Goal: Information Seeking & Learning: Find specific fact

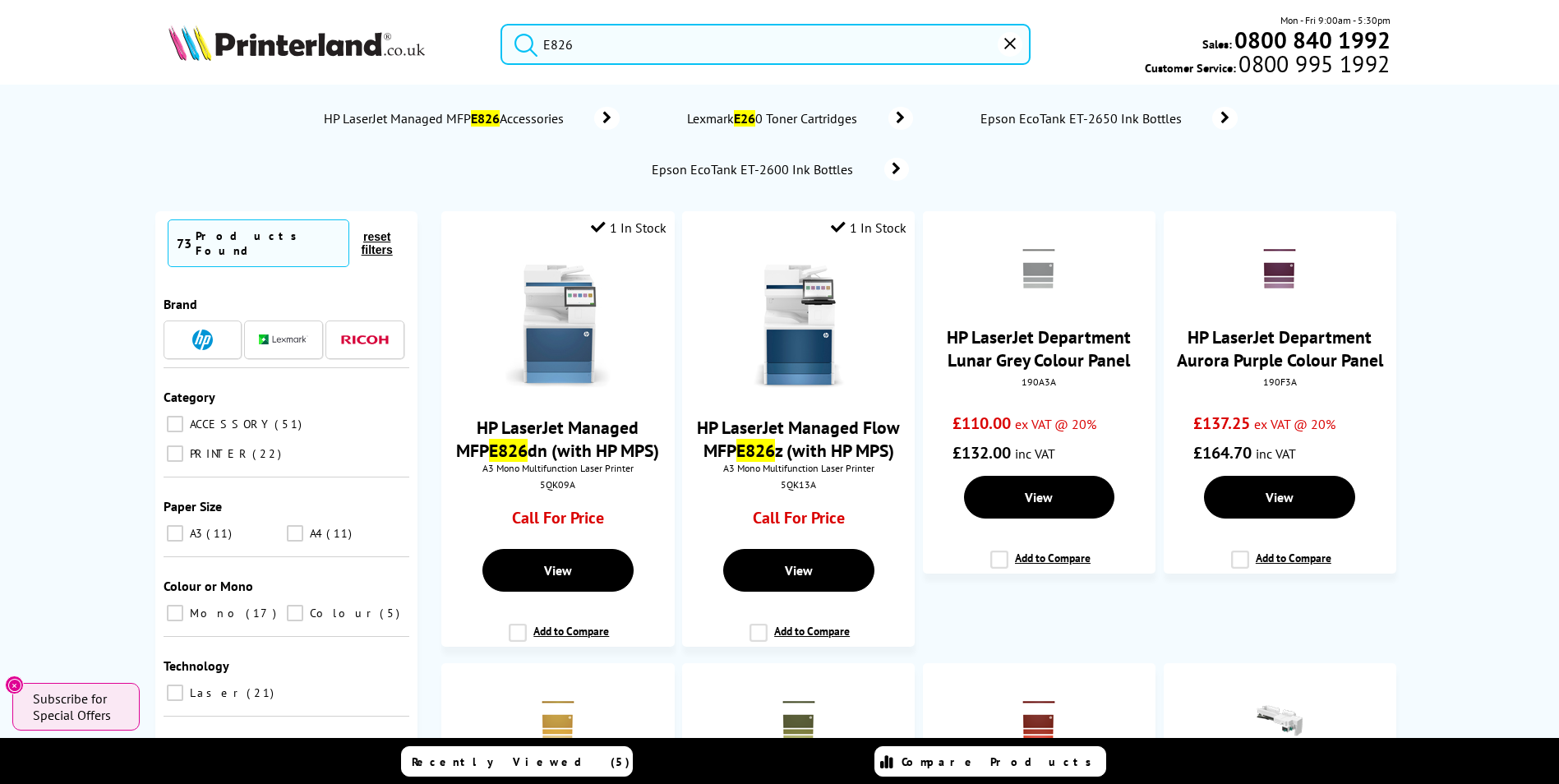
drag, startPoint x: 650, startPoint y: 47, endPoint x: 393, endPoint y: 26, distance: 257.9
click at [395, 28] on div "E826 Mon - Fri 9:00am - 5:30pm Sales: 0800 840 1992 Customer Service: 0800 995 …" at bounding box center [780, 48] width 1315 height 72
paste input "C13C938211"
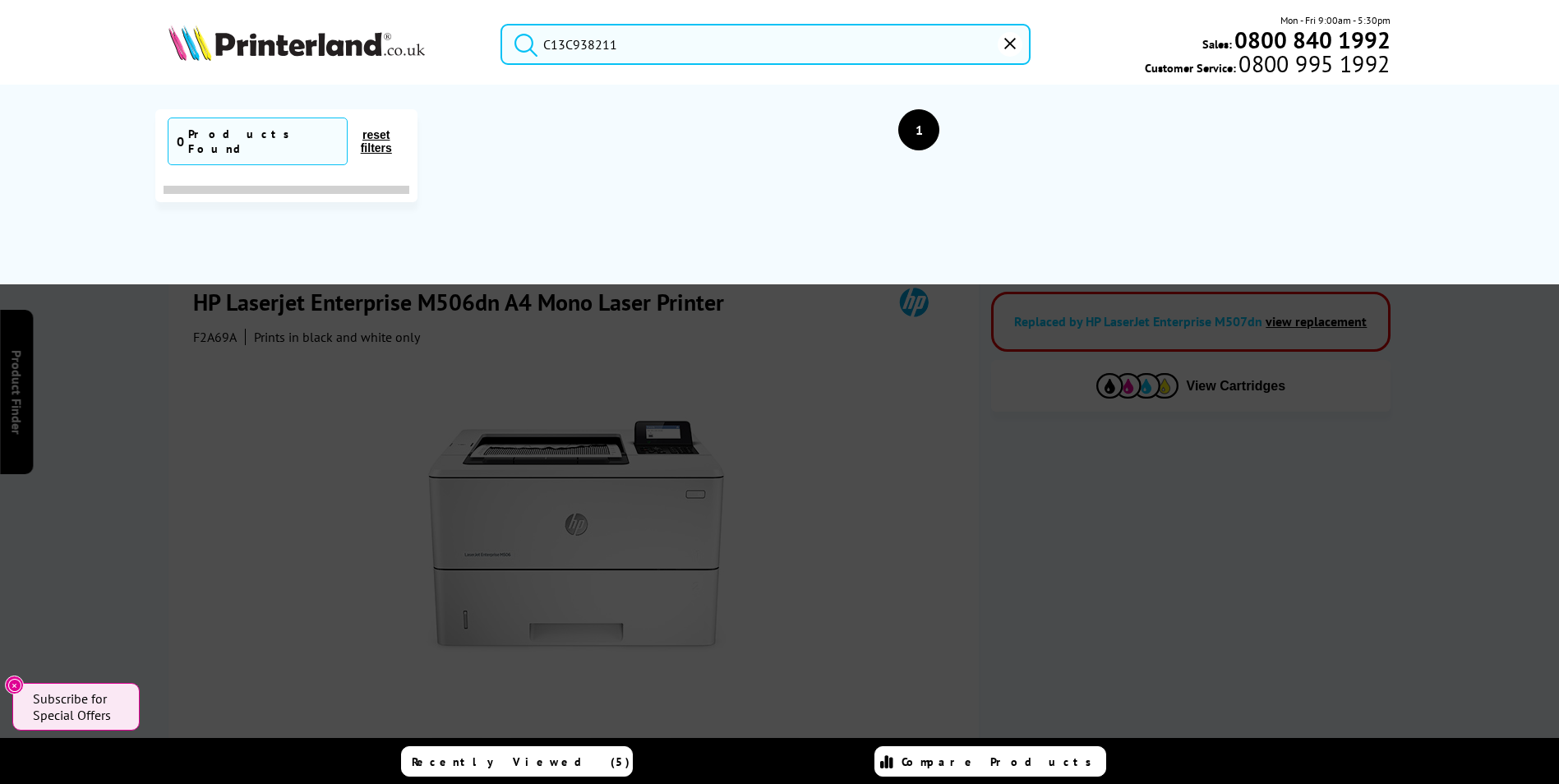
drag, startPoint x: 617, startPoint y: 40, endPoint x: 412, endPoint y: 17, distance: 206.3
click at [415, 18] on div "C13C938211 Mon - Fri 9:00am - 5:30pm Sales: 0800 840 1992 Customer Service: 080…" at bounding box center [780, 48] width 1315 height 72
paste input "Epson C800"
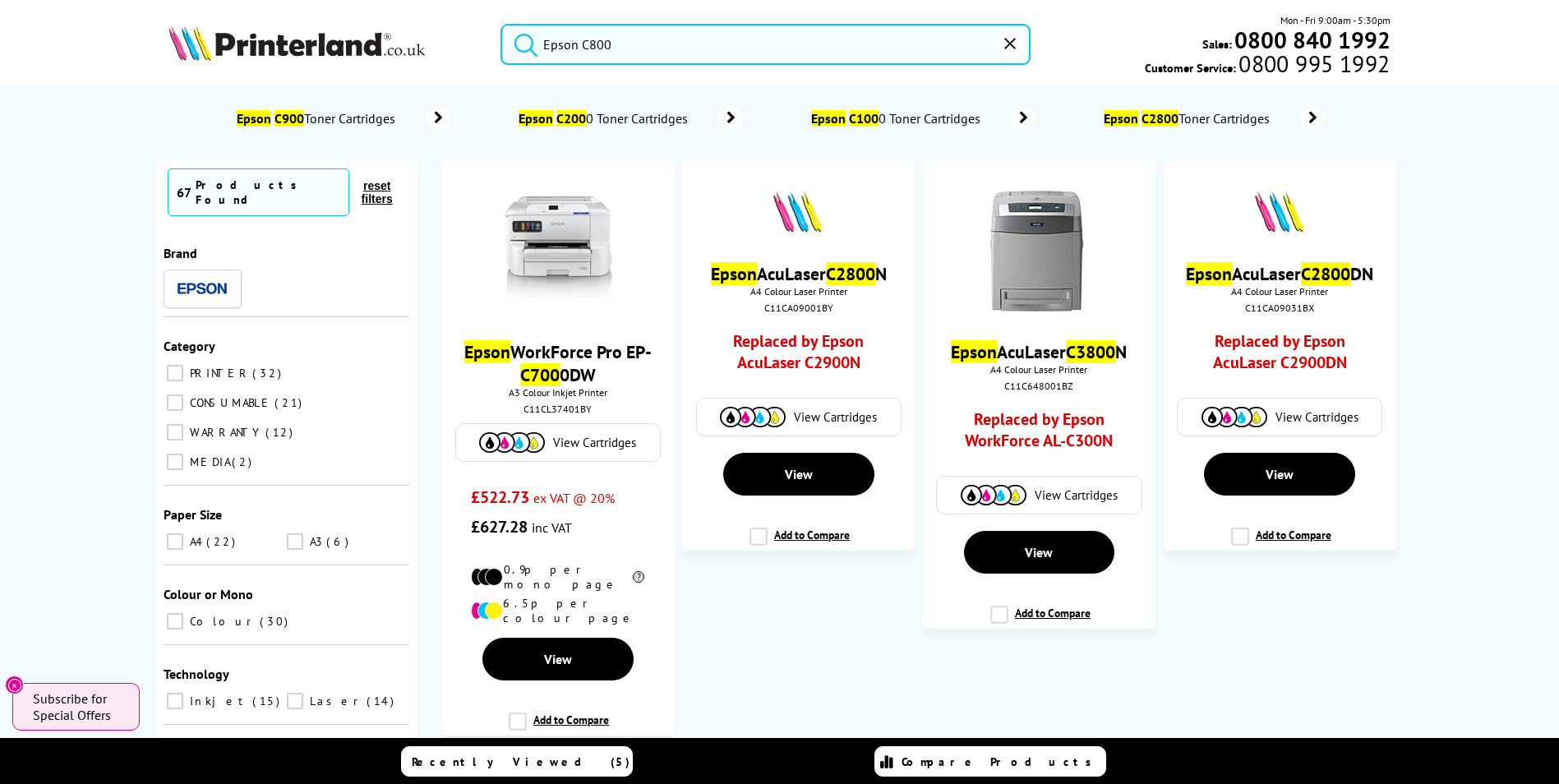
drag, startPoint x: 651, startPoint y: 47, endPoint x: 386, endPoint y: 9, distance: 267.7
click at [387, 10] on header "Epson C800 Mon - Fri 9:00am - 5:30pm Sales: 0800 840 1992 Customer Service: 080…" at bounding box center [780, 70] width 1559 height 140
paste input "olorWorks C4000"
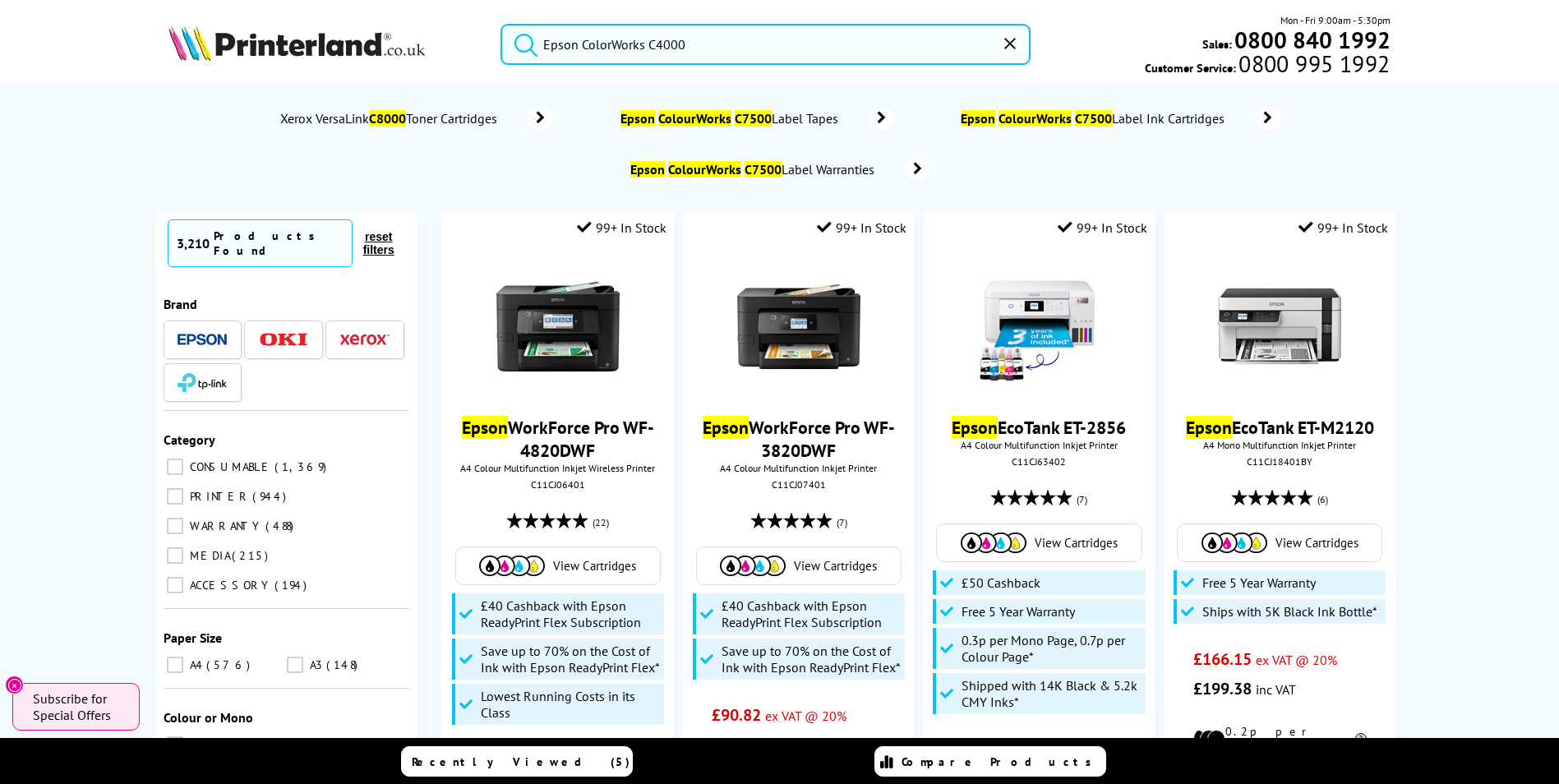
drag, startPoint x: 628, startPoint y: 48, endPoint x: 735, endPoint y: 54, distance: 107.2
click at [628, 48] on input "Epson ColorWorks C4000" at bounding box center [765, 44] width 530 height 41
drag, startPoint x: 762, startPoint y: 51, endPoint x: 530, endPoint y: 19, distance: 234.2
click at [532, 20] on div "Epson ColorWorks C4000 Mon - Fri 9:00am - 5:30pm Sales: 0800 840 1992 Customer …" at bounding box center [780, 48] width 1315 height 72
paste input "HP Designjet T830 plotter."
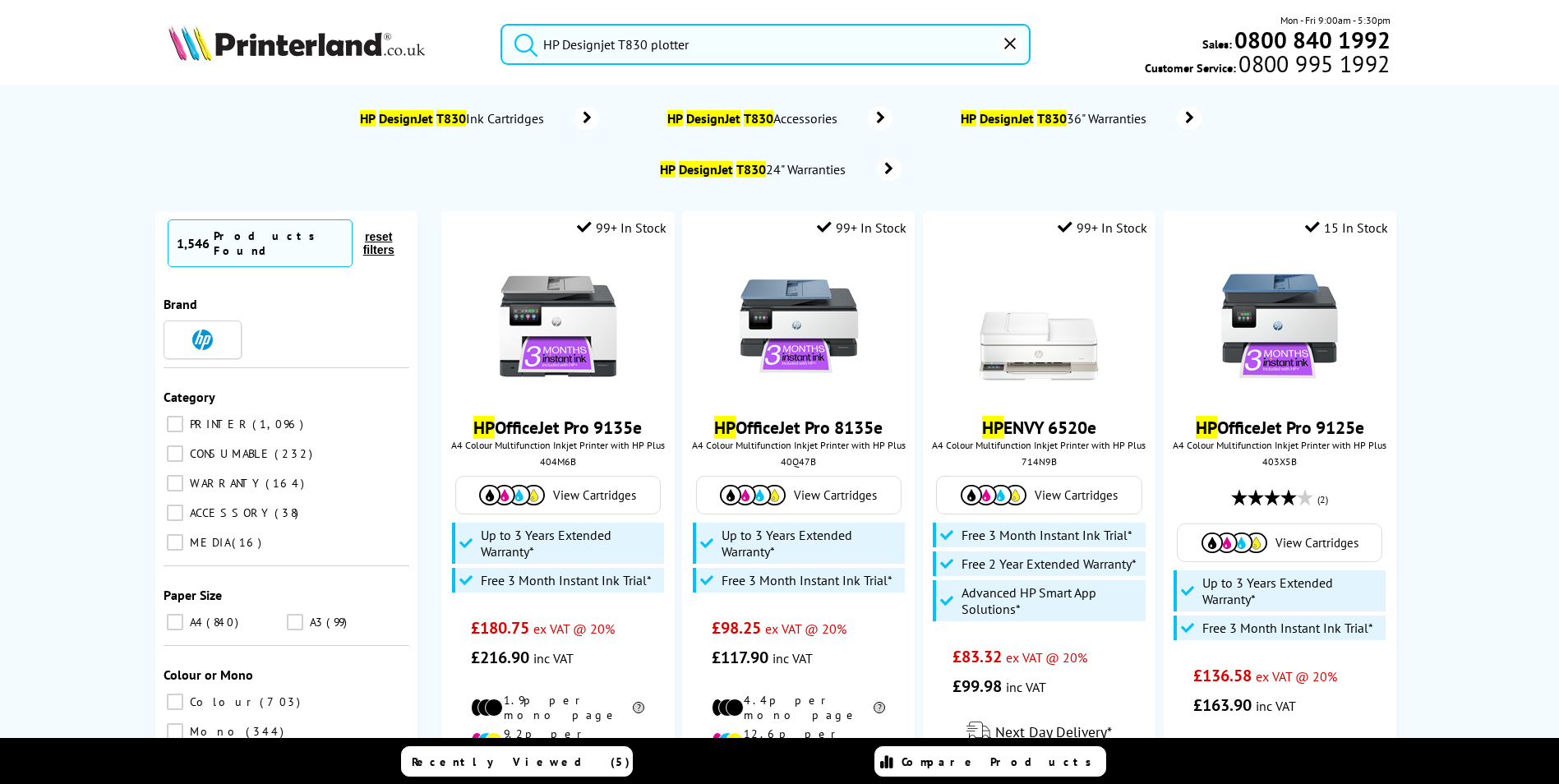
click at [738, 44] on input "HP Designjet T830 plotter" at bounding box center [765, 44] width 530 height 41
click at [502, 23] on button "submit" at bounding box center [522, 41] width 41 height 36
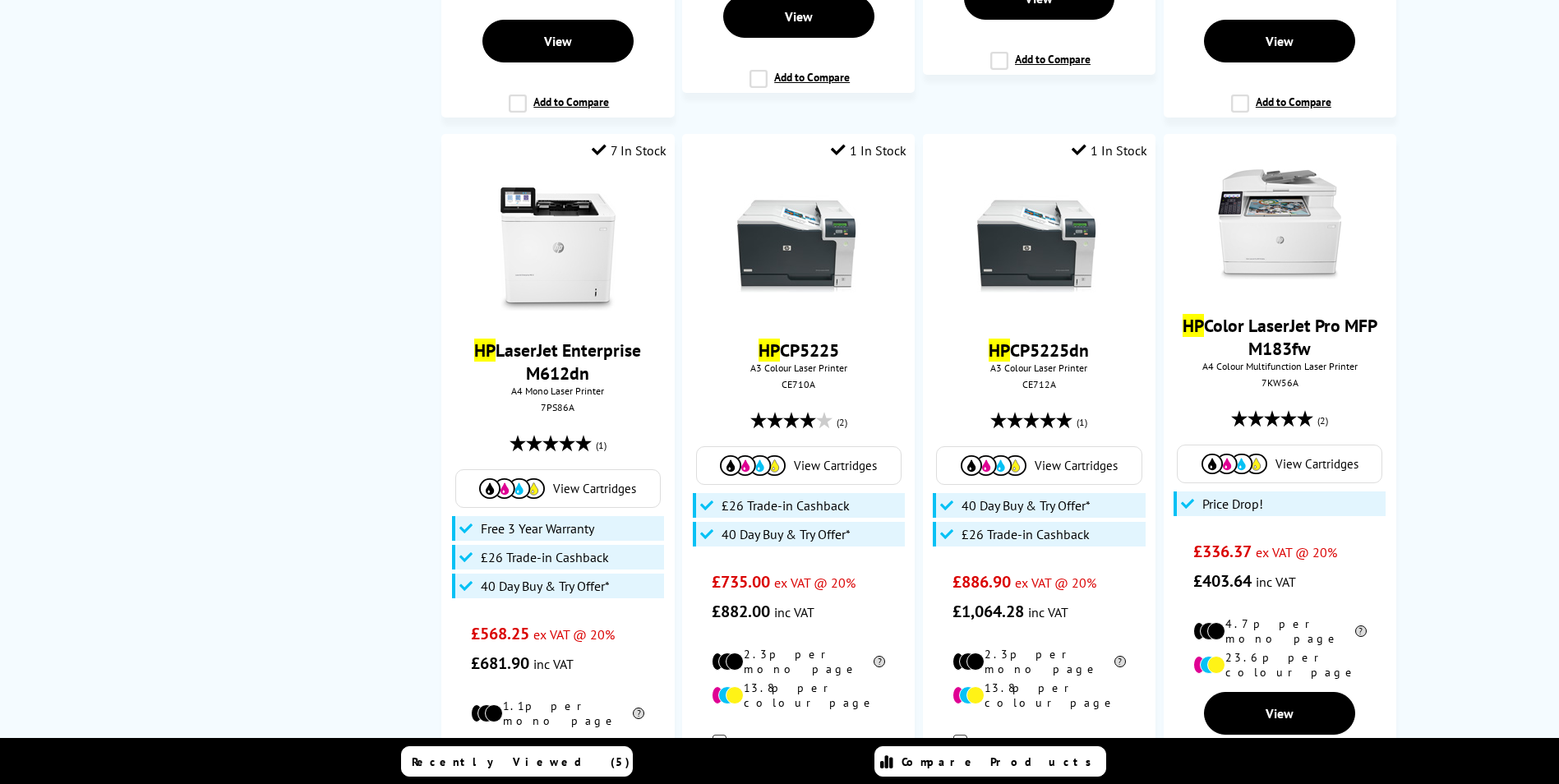
scroll to position [2710, 0]
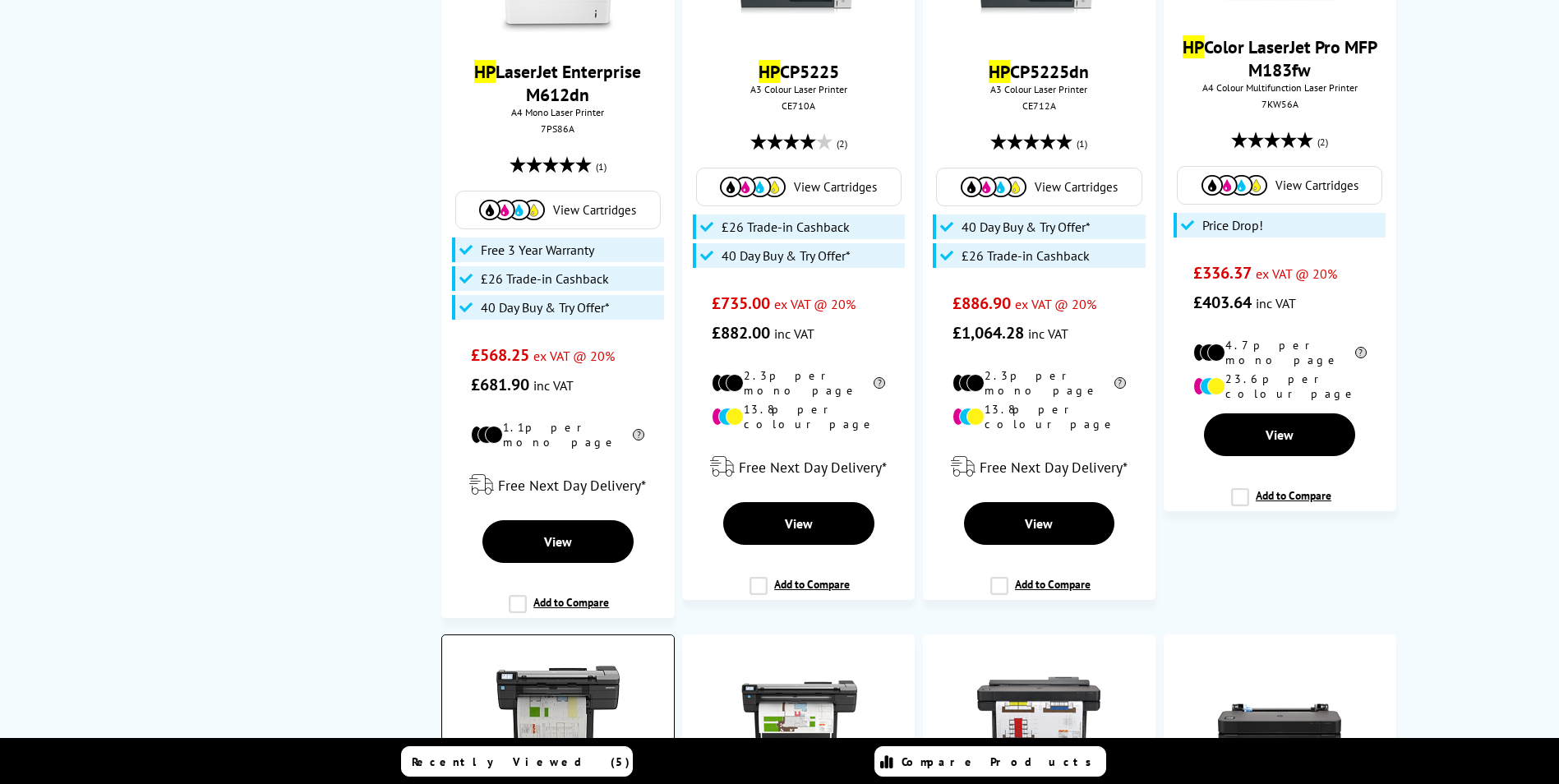
copy div "F9A28D"
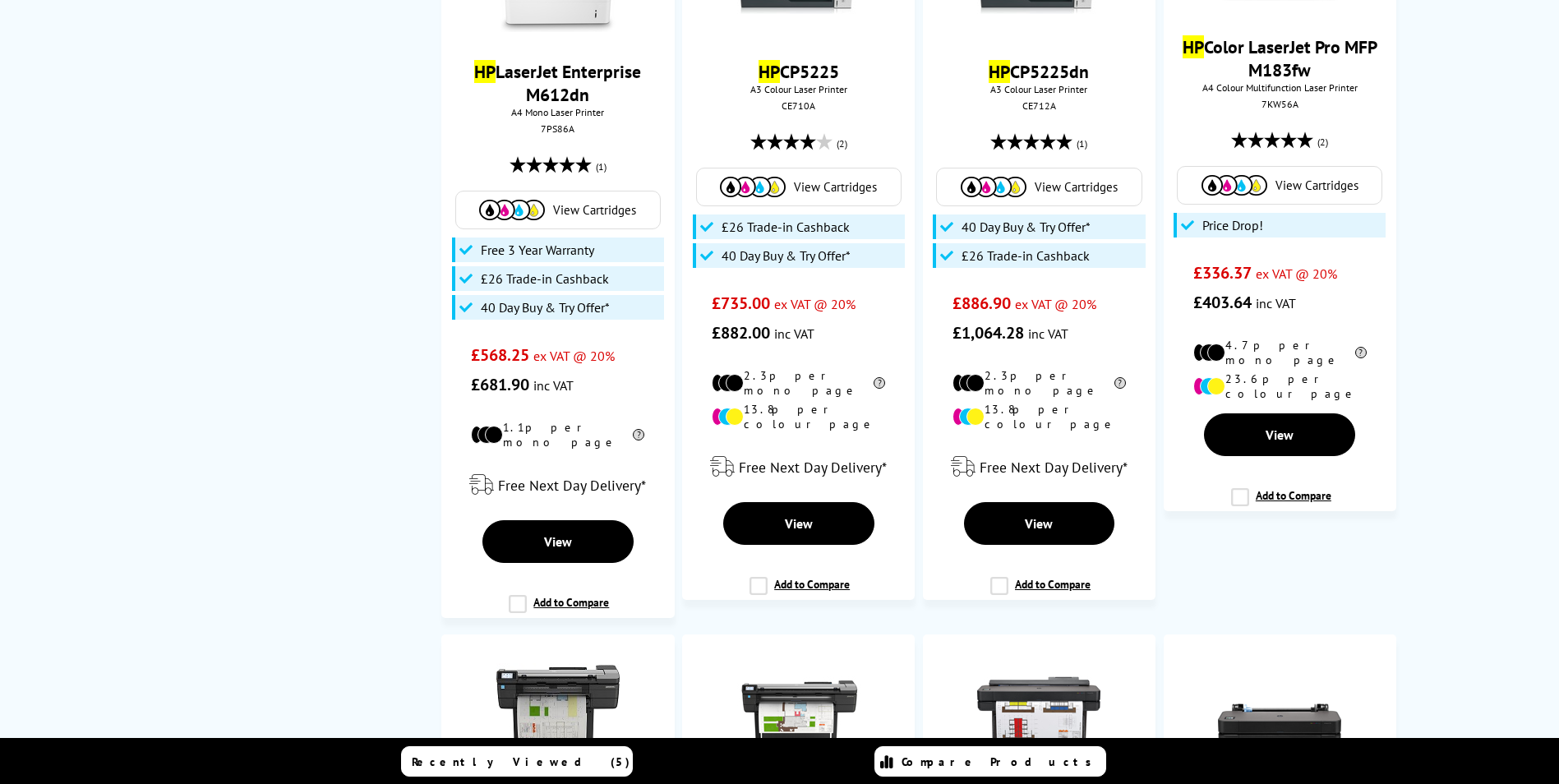
copy div "F9A30D"
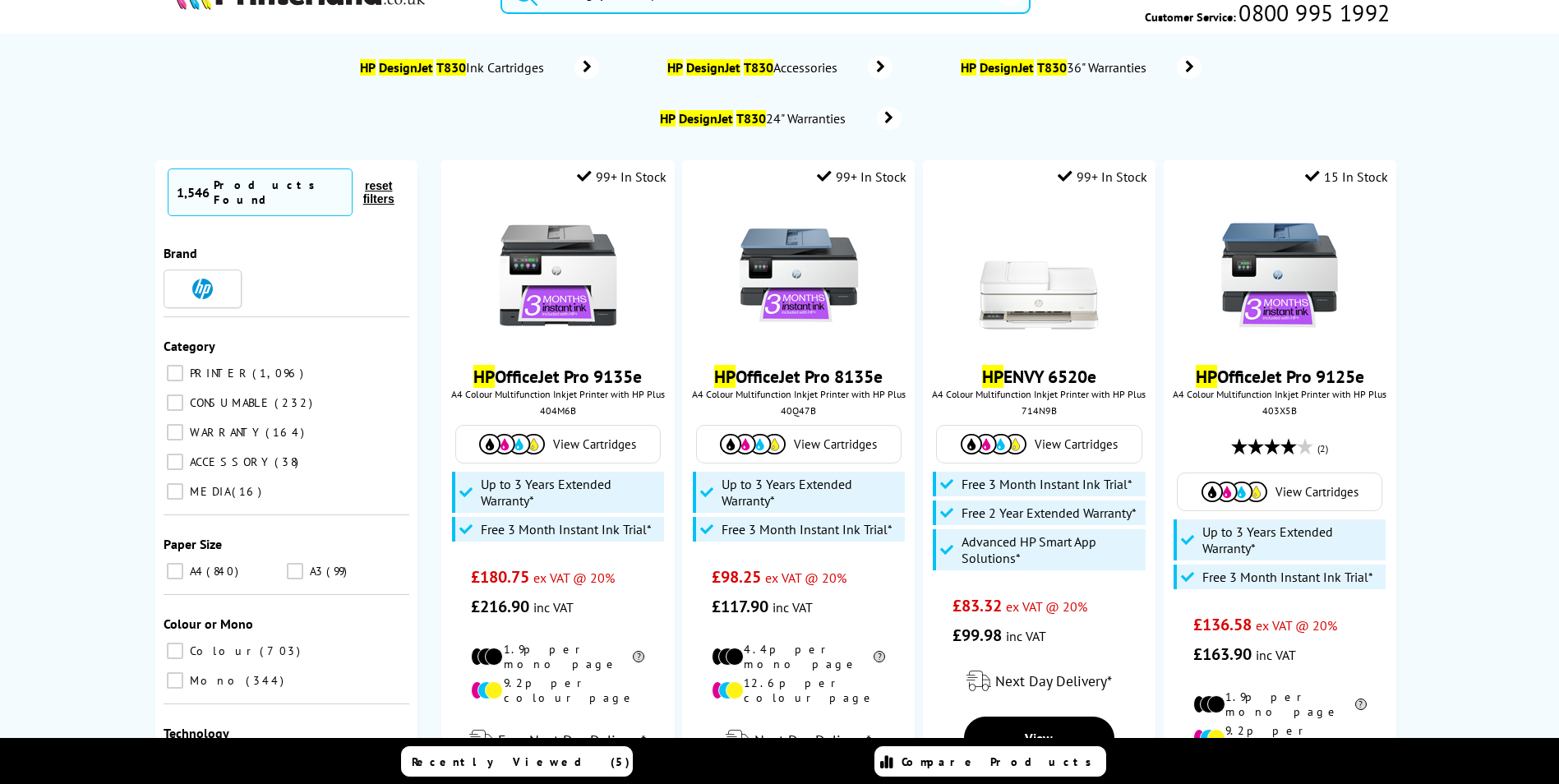
scroll to position [0, 0]
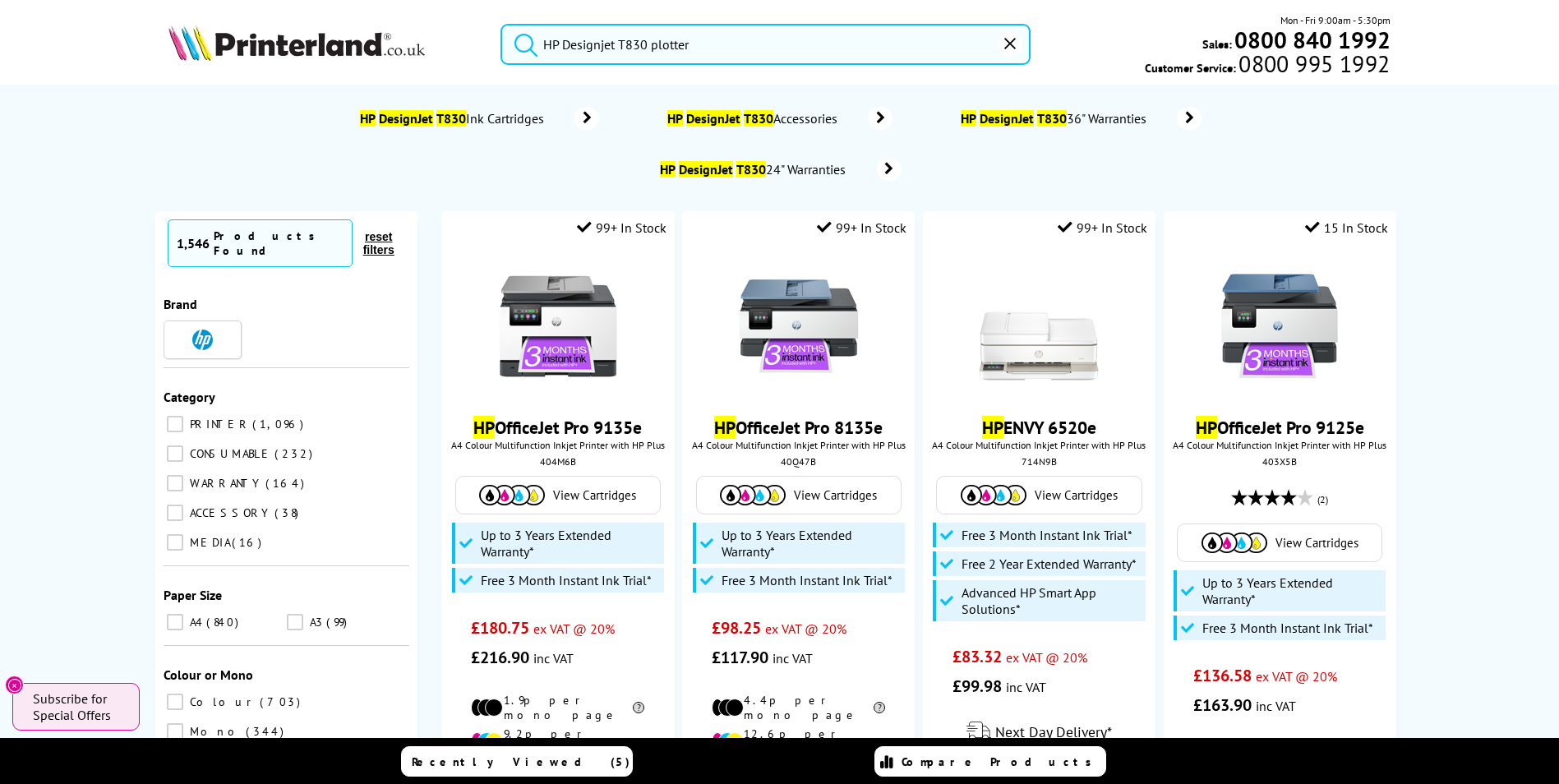
drag, startPoint x: 711, startPoint y: 44, endPoint x: 430, endPoint y: 12, distance: 282.8
click at [432, 14] on div "HP Designjet T830 plotter Mon - Fri 9:00am - 5:30pm Sales: 0800 840 1992 Custom…" at bounding box center [780, 48] width 1315 height 72
paste input "MFP E826"
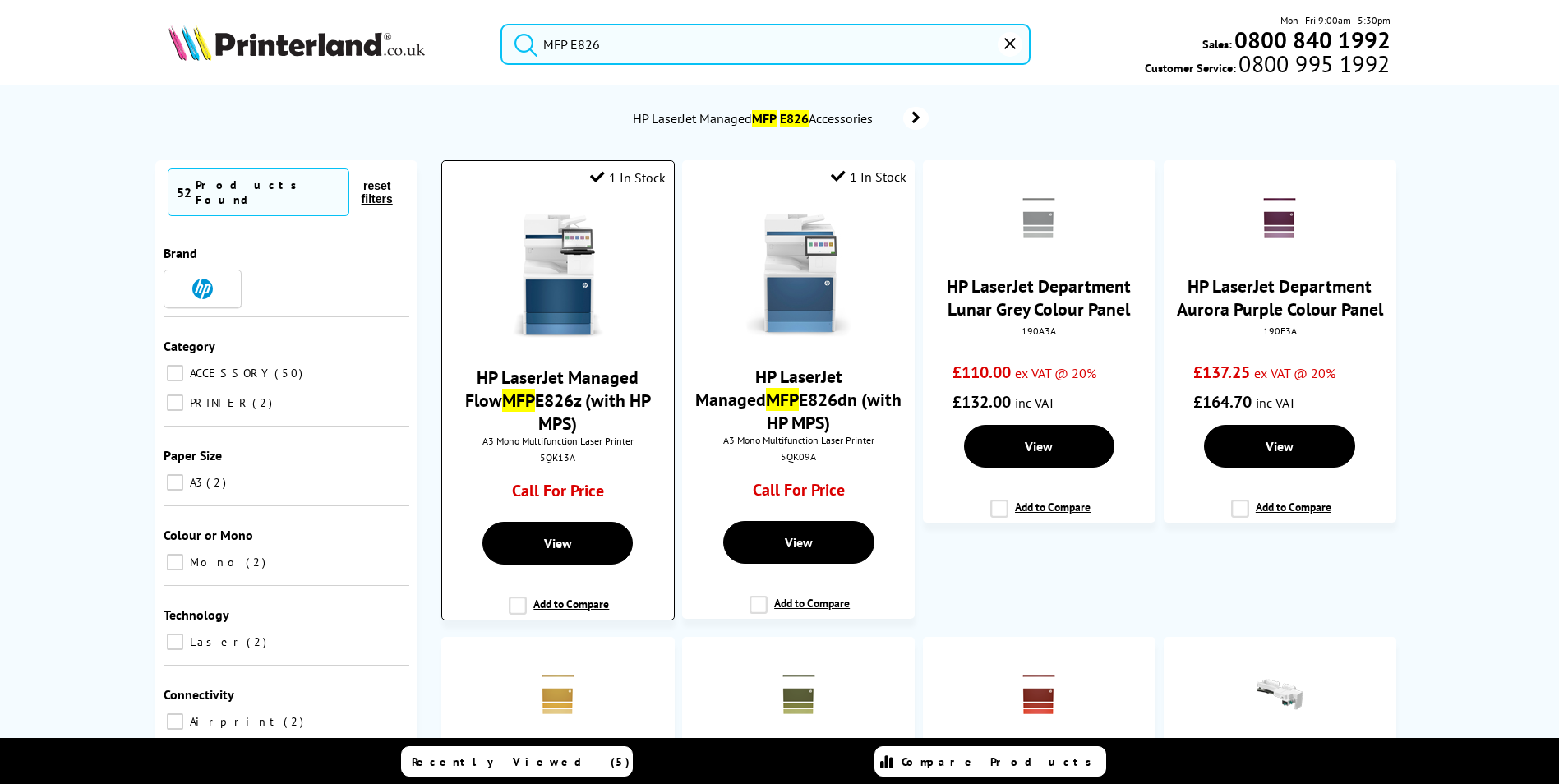
click at [548, 451] on div "5QK13A" at bounding box center [558, 457] width 206 height 12
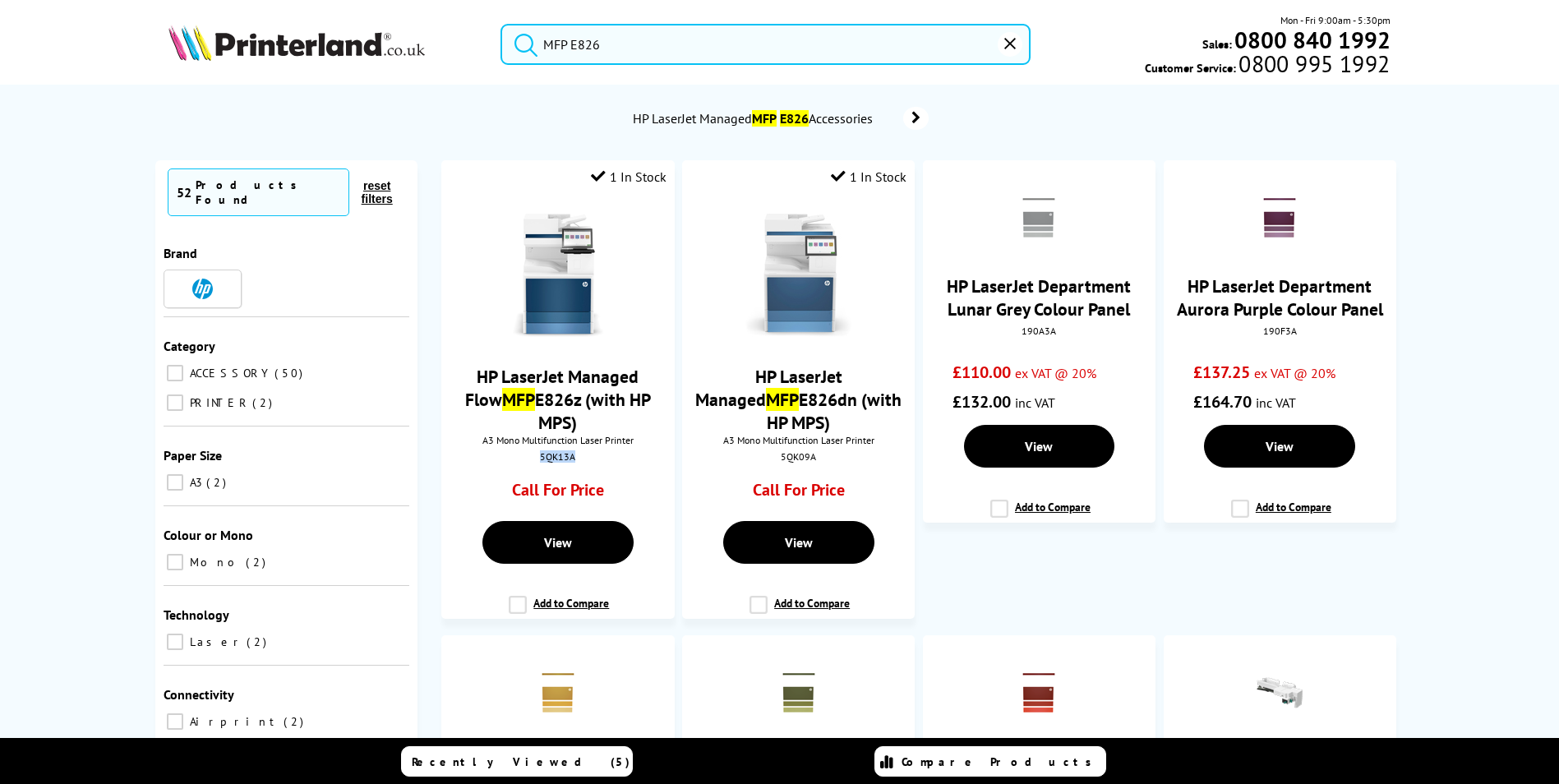
copy div "5QK13A"
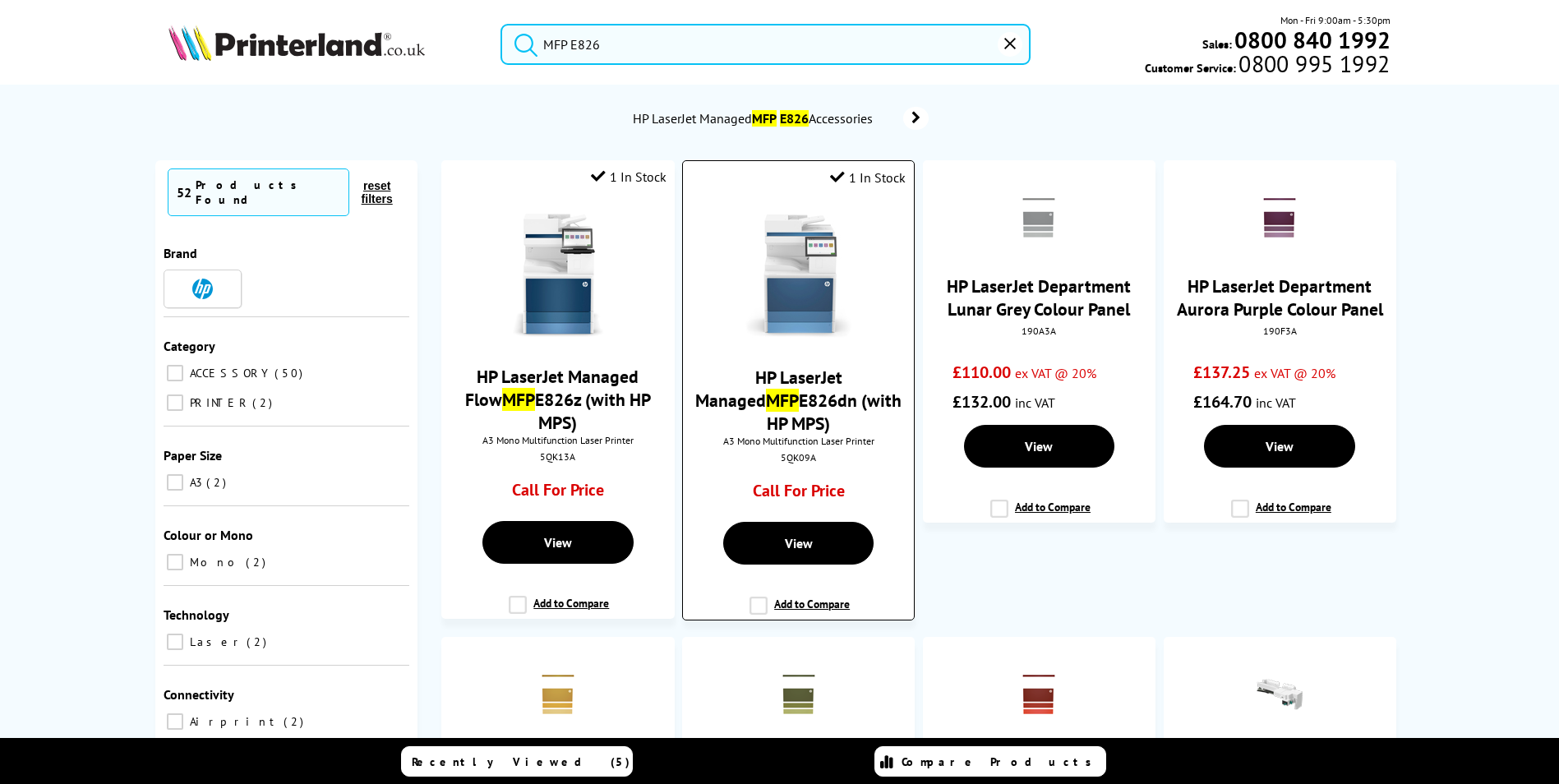
click at [792, 451] on div "5QK09A" at bounding box center [798, 457] width 206 height 12
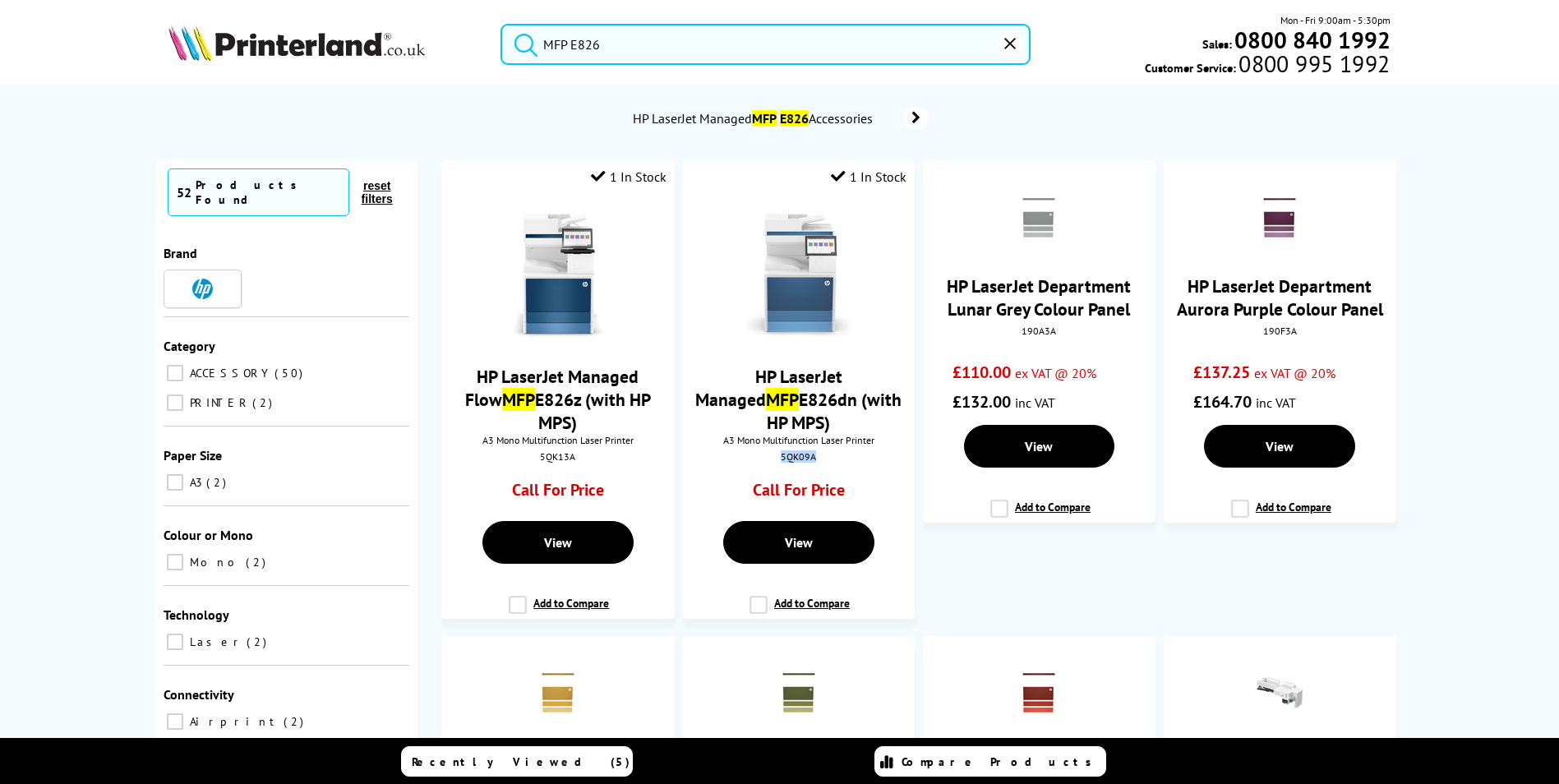
copy div "5QK09A"
drag, startPoint x: 618, startPoint y: 53, endPoint x: 446, endPoint y: 23, distance: 174.6
click at [448, 23] on div "MFP E826 Mon - Fri 9:00am - 5:30pm Sales: 0800 840 1992 Customer Service: 0800 …" at bounding box center [780, 48] width 1315 height 72
paste input "77"
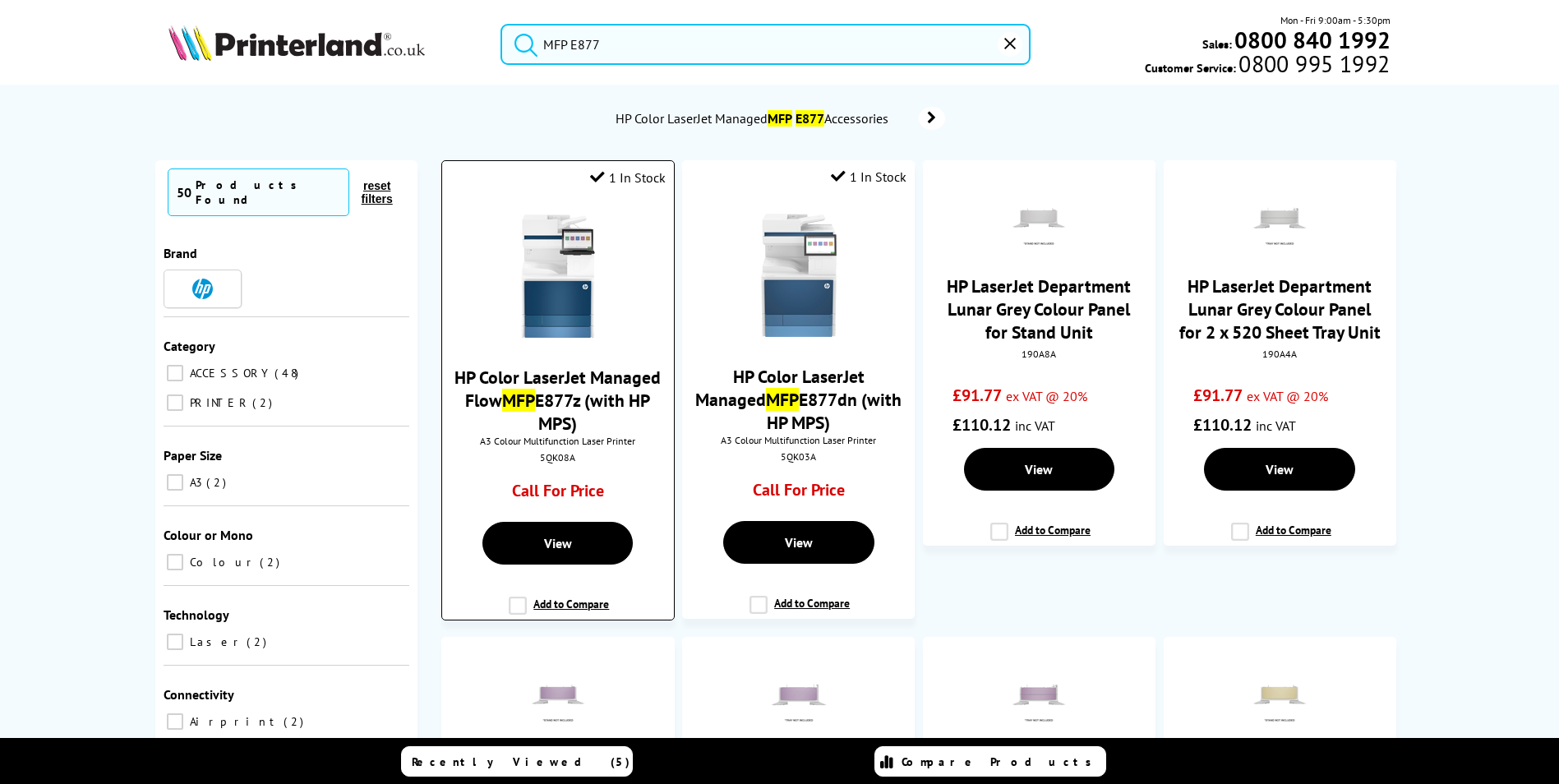
click at [557, 451] on div "5QK08A" at bounding box center [558, 457] width 206 height 12
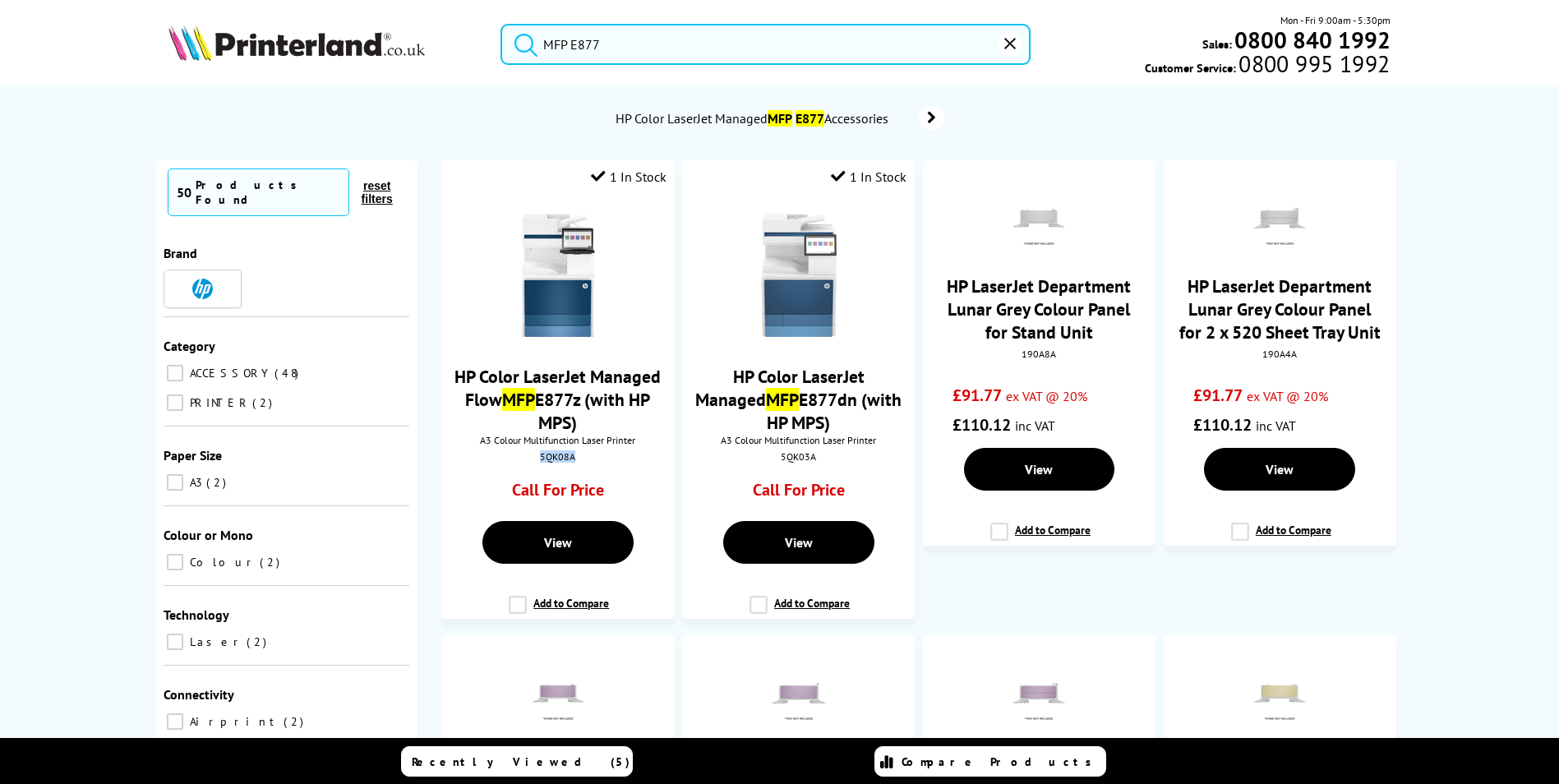
copy div "5QK08A"
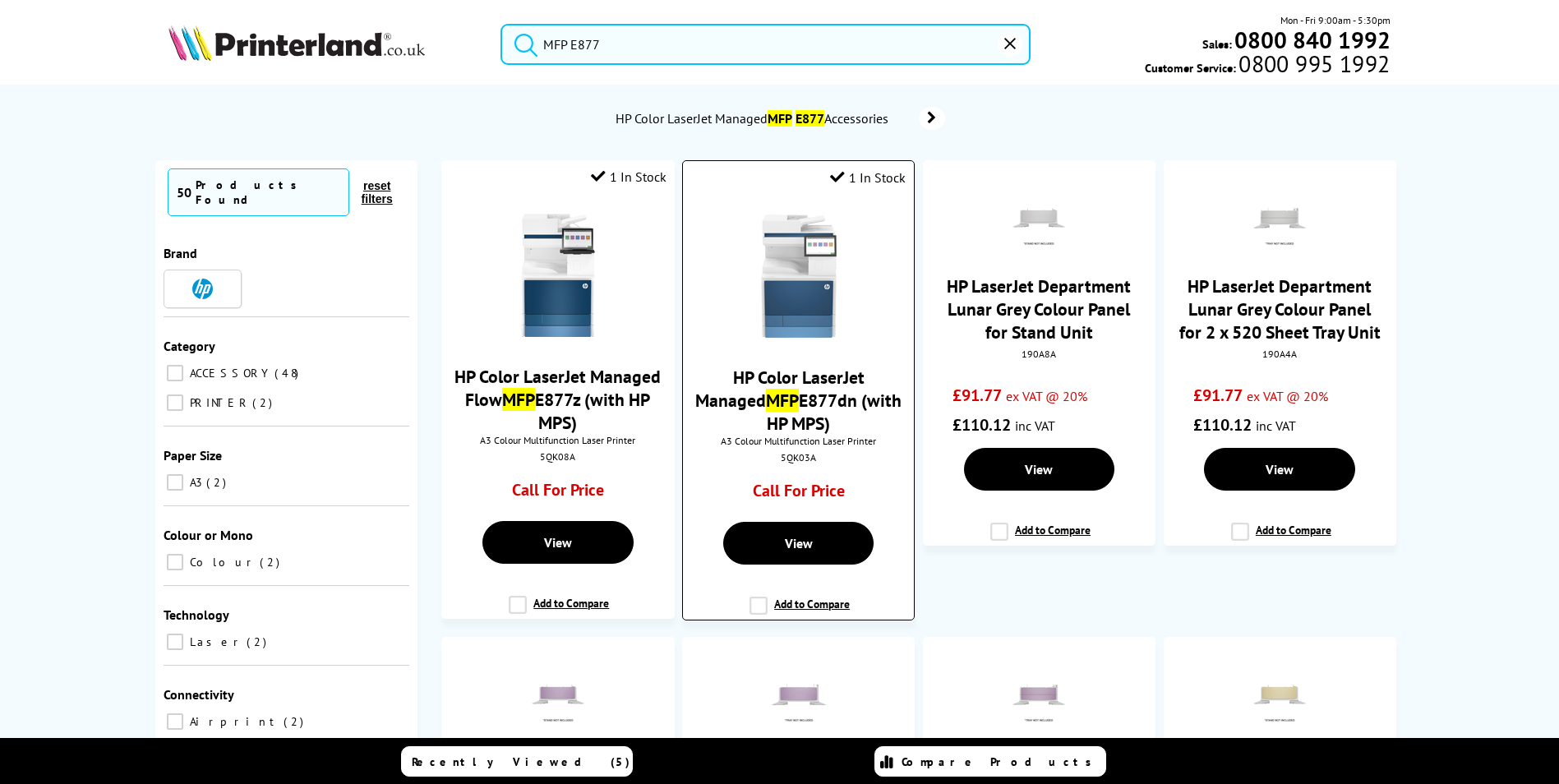
click at [791, 451] on div "5QK03A" at bounding box center [798, 457] width 206 height 12
copy div "5QK03A"
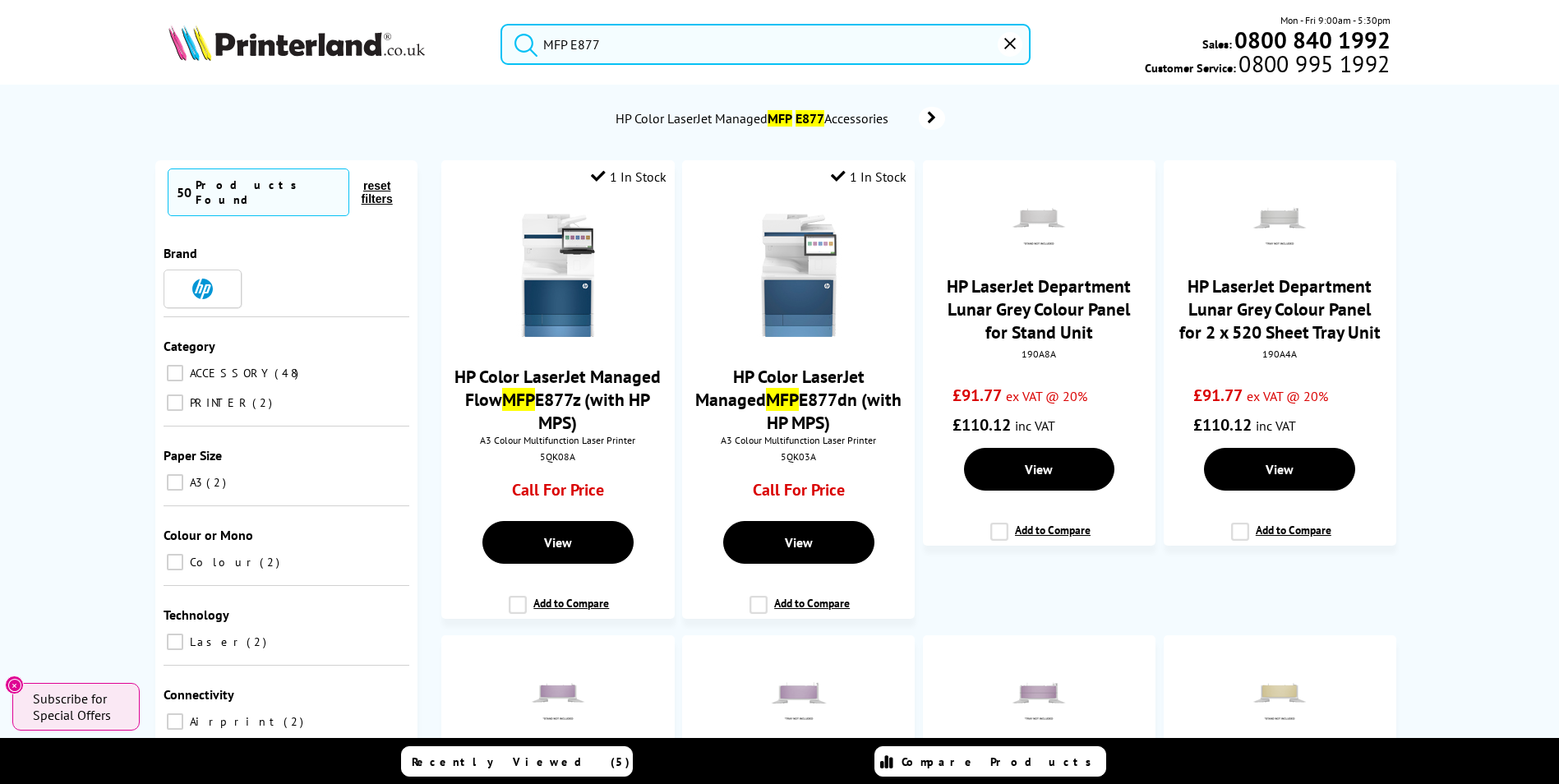
drag, startPoint x: 634, startPoint y: 64, endPoint x: 482, endPoint y: 22, distance: 157.7
click at [482, 22] on div "MFP E877 Mon - Fri 9:00am - 5:30pm Sales: 0800 840 1992 Customer Service: 0800 …" at bounding box center [780, 48] width 1315 height 72
paste input "731"
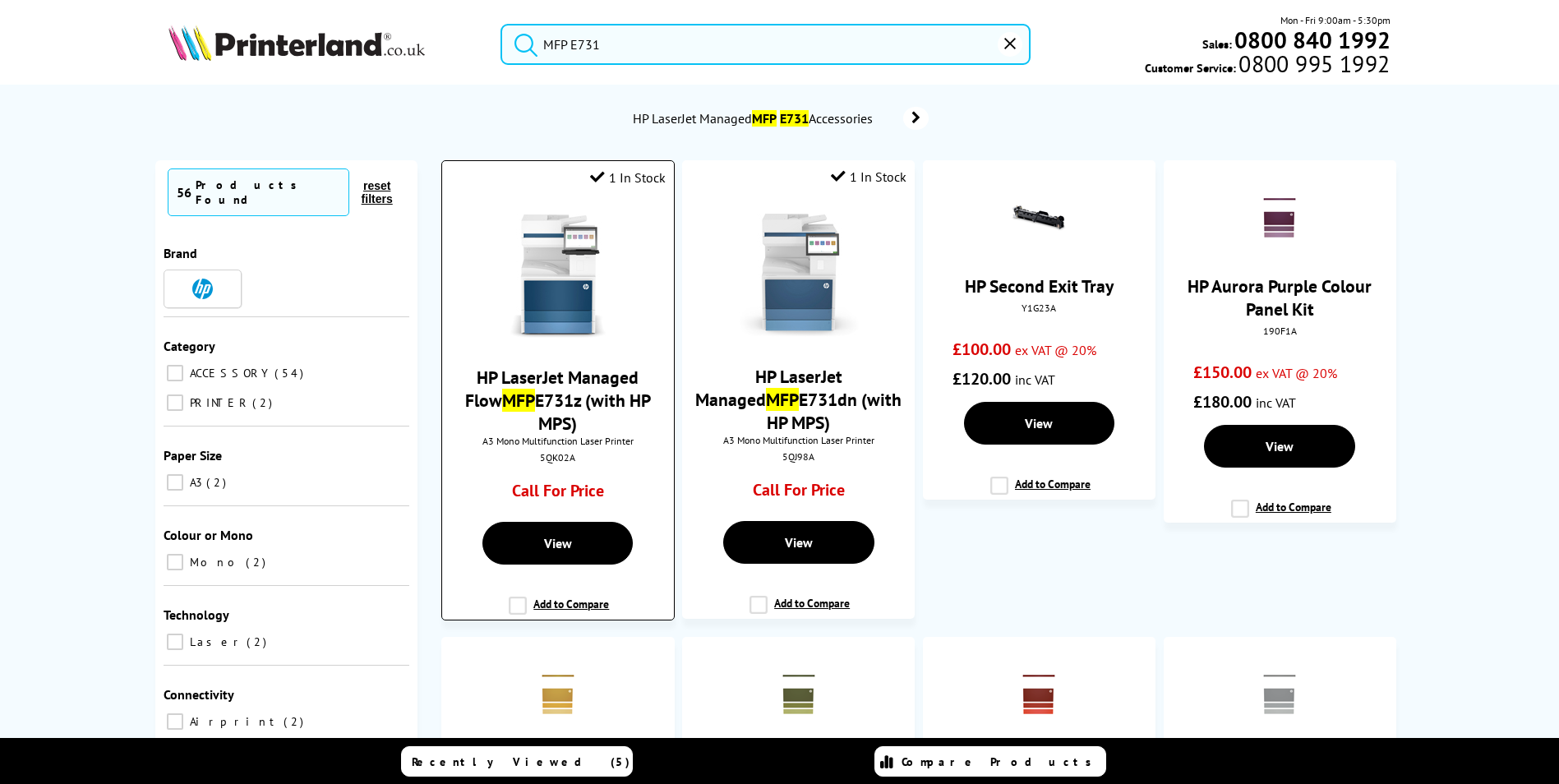
click at [551, 451] on div "5QK02A" at bounding box center [558, 457] width 206 height 12
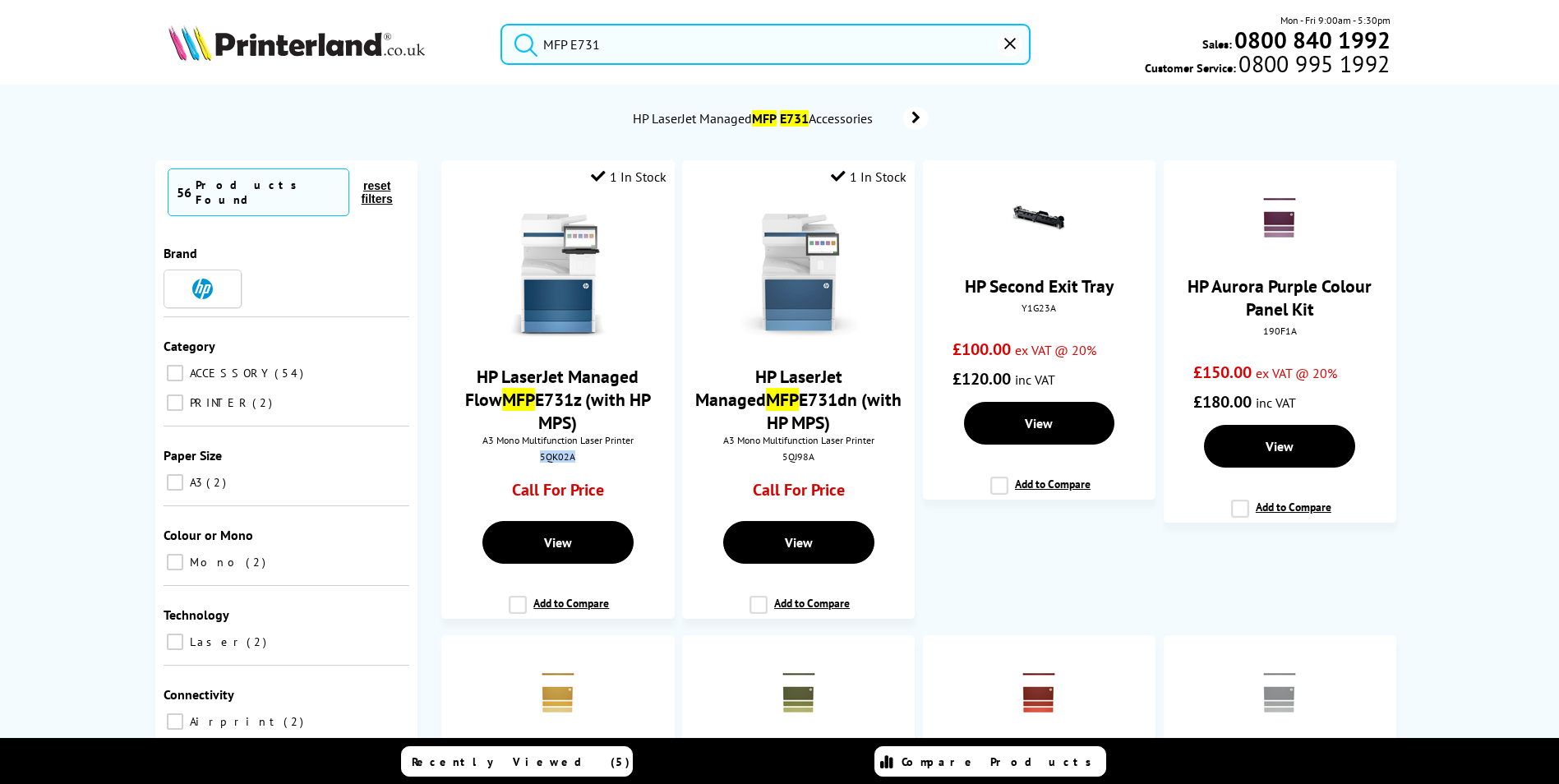
copy div "5QK02A"
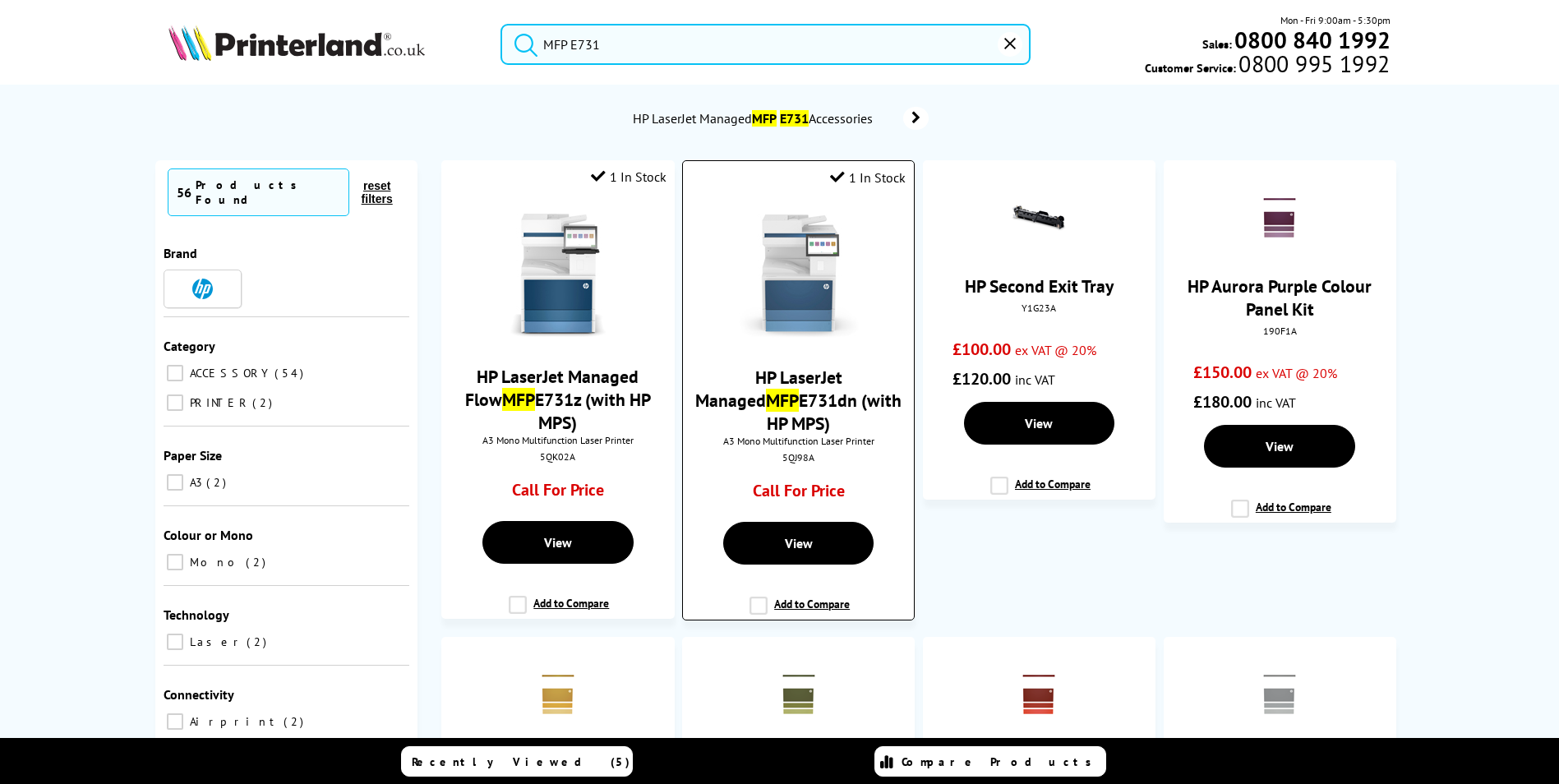
click at [799, 451] on div "5QJ98A" at bounding box center [798, 457] width 206 height 12
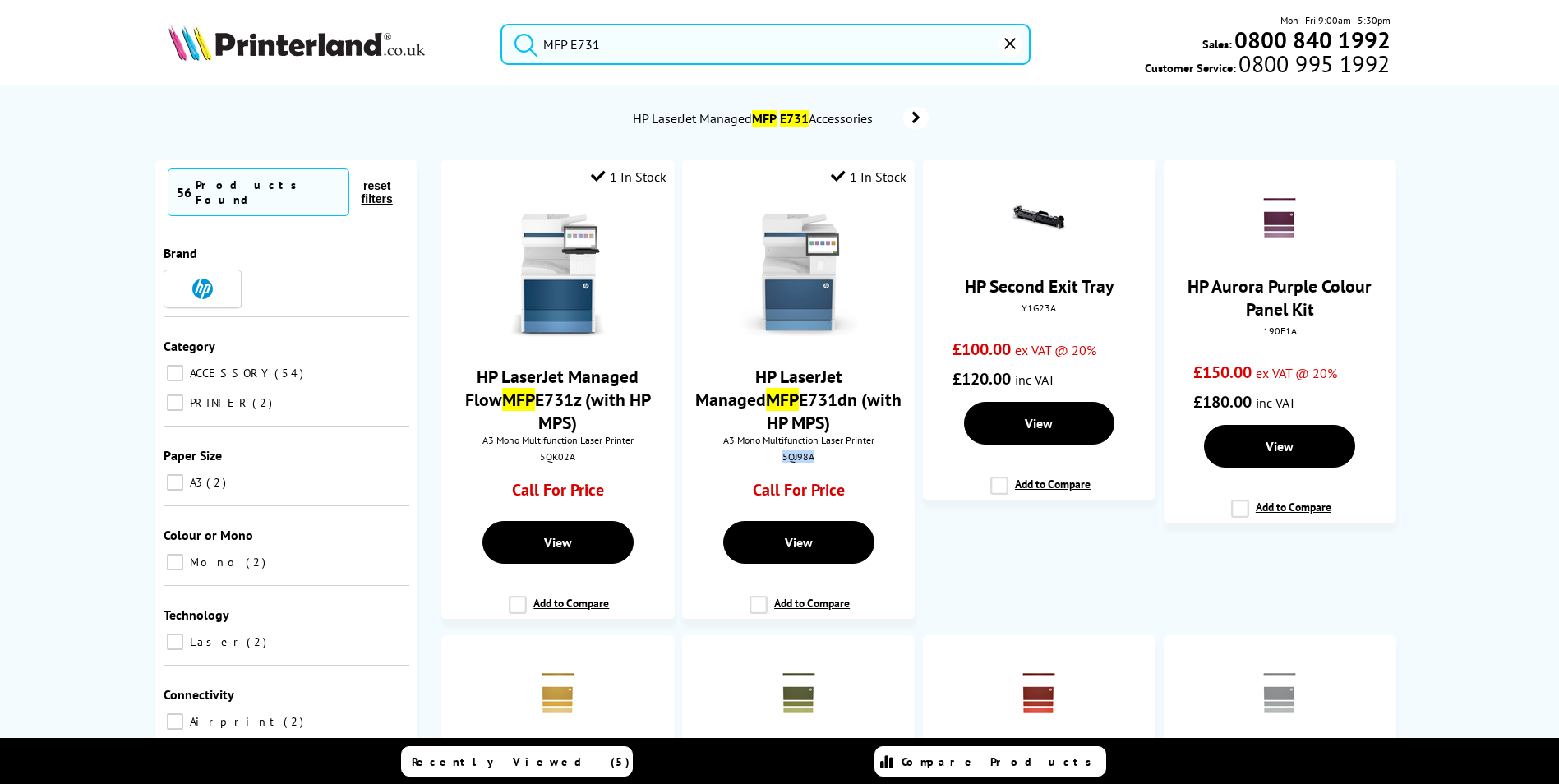
copy div "5QJ98A"
drag, startPoint x: 644, startPoint y: 44, endPoint x: 328, endPoint y: 15, distance: 317.3
click at [329, 16] on div "MFP E731 Mon - Fri 9:00am - 5:30pm Sales: 0800 840 1992 Customer Service: 0800 …" at bounding box center [780, 48] width 1315 height 72
paste input "826"
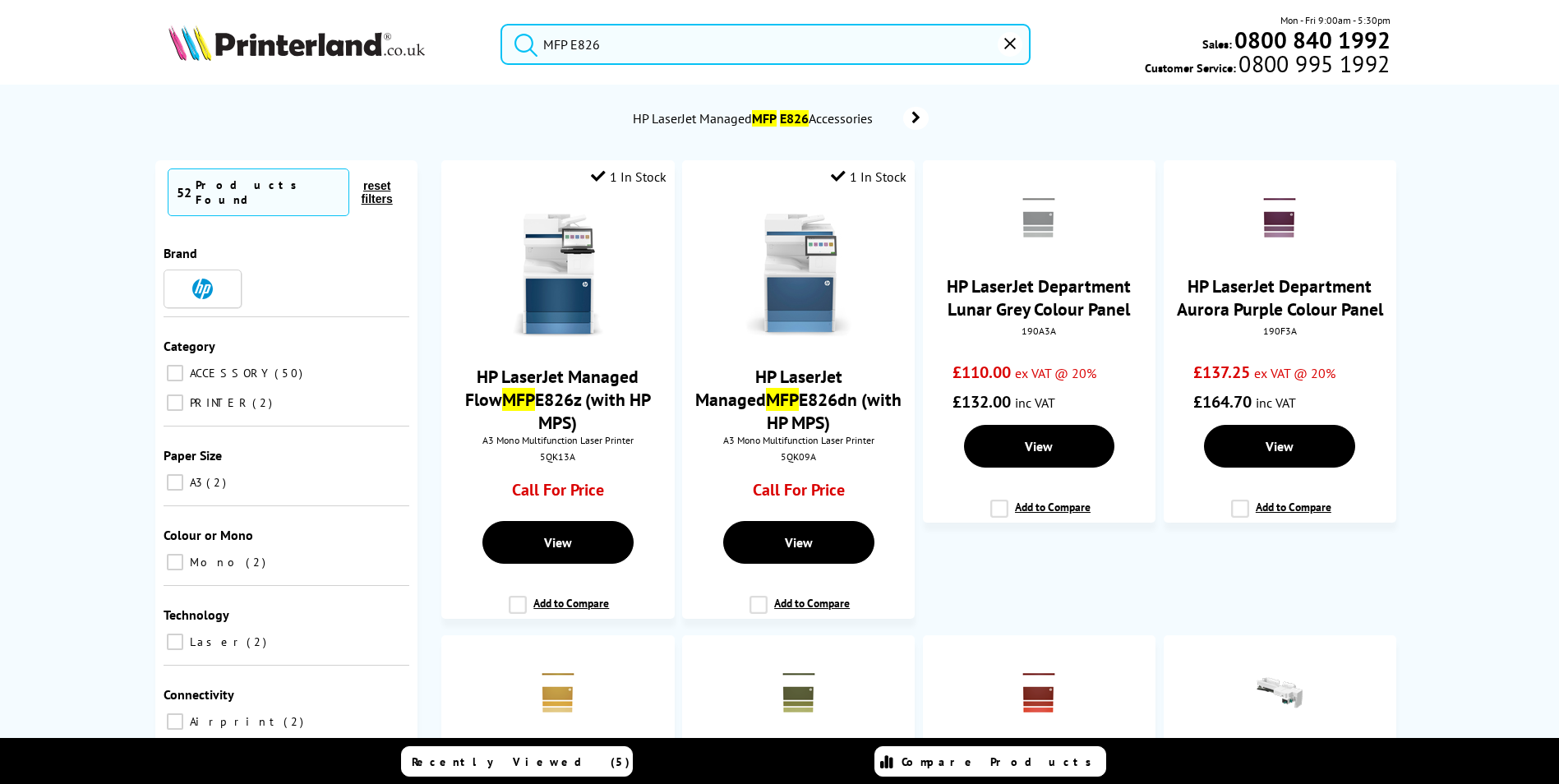
type input "MFP E826"
